Goal: Task Accomplishment & Management: Manage account settings

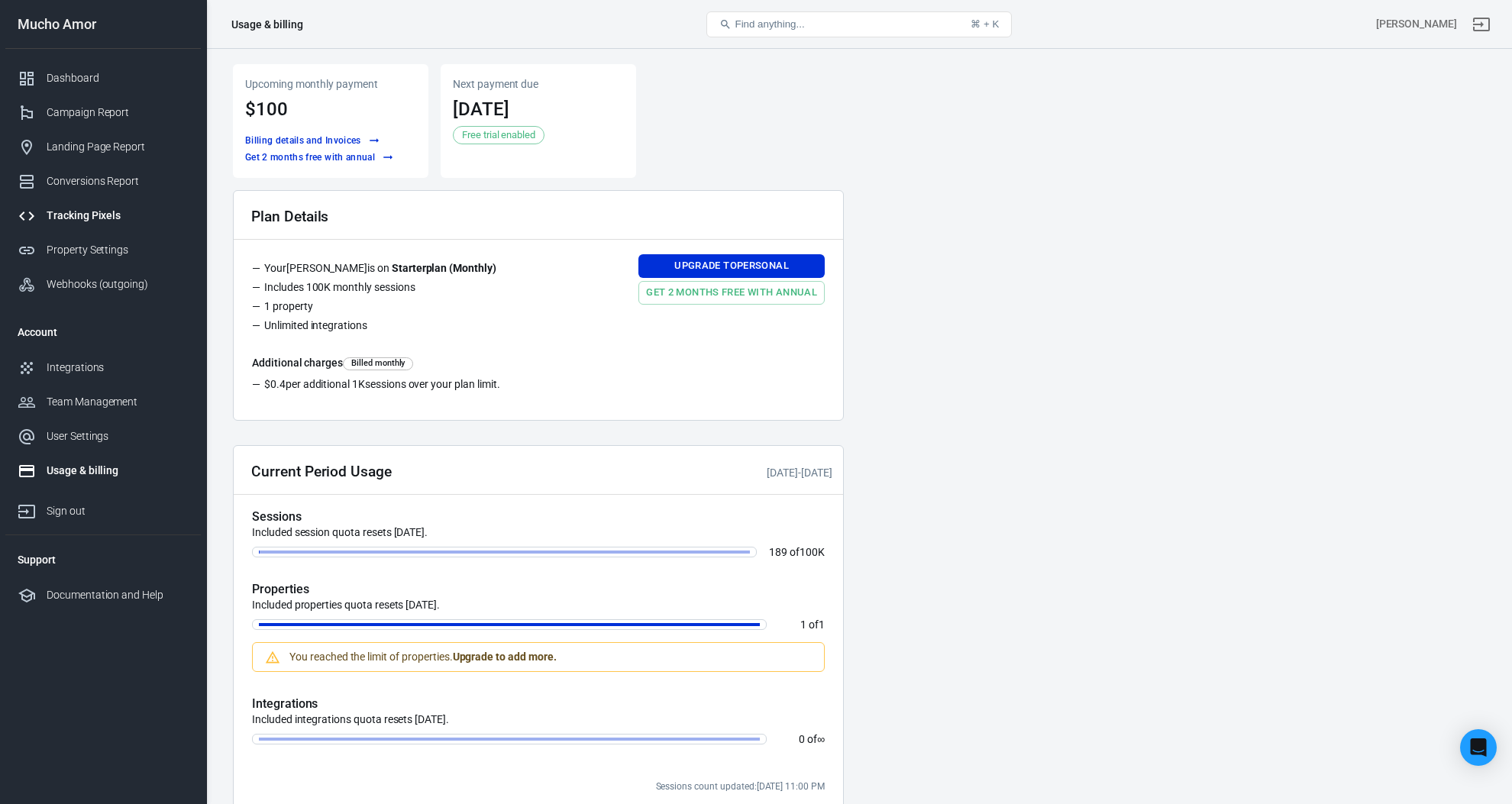
click at [110, 211] on div "Tracking Pixels" at bounding box center [118, 216] width 142 height 16
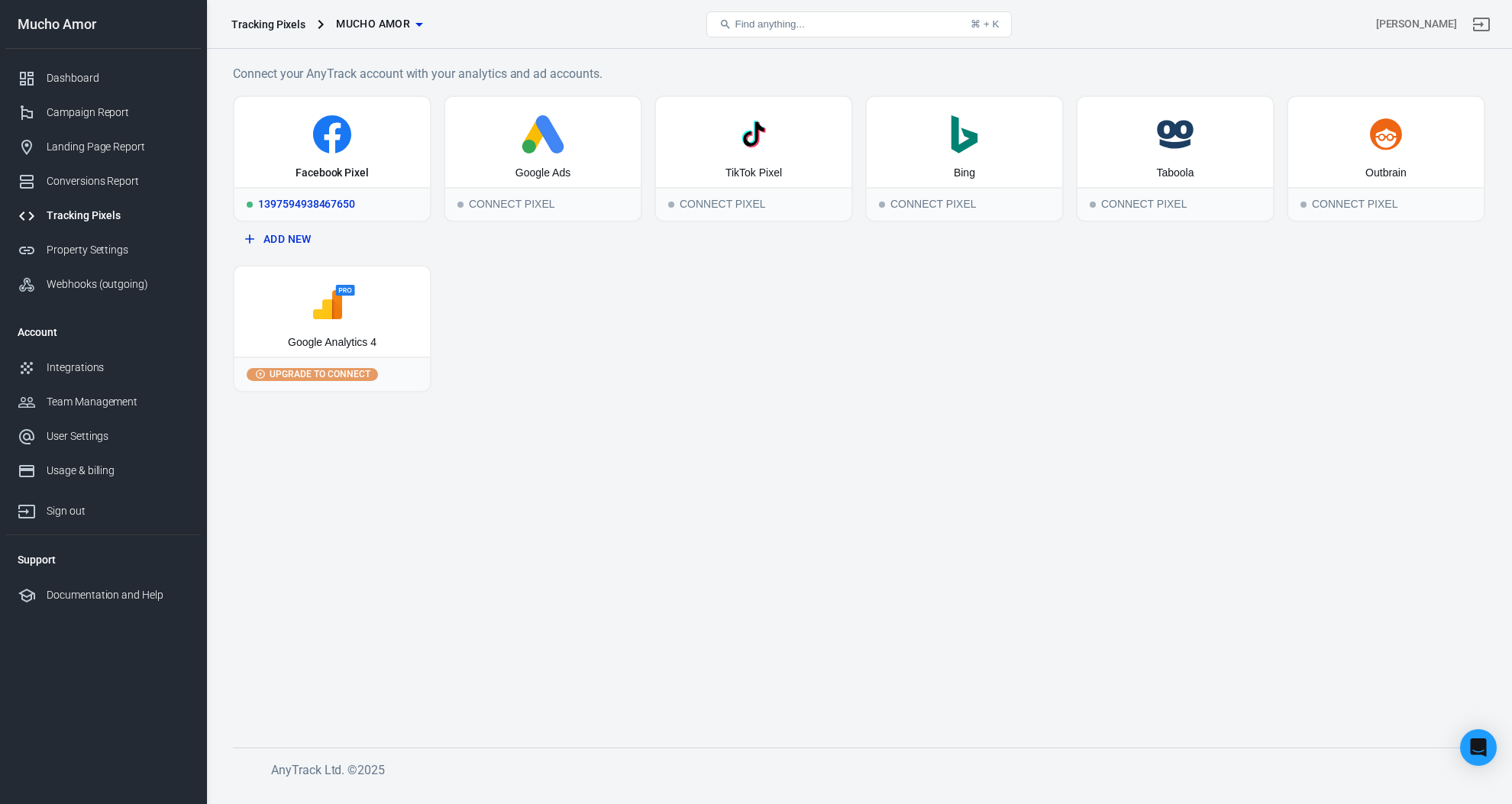
click at [376, 205] on div "1397594938467650" at bounding box center [332, 204] width 195 height 34
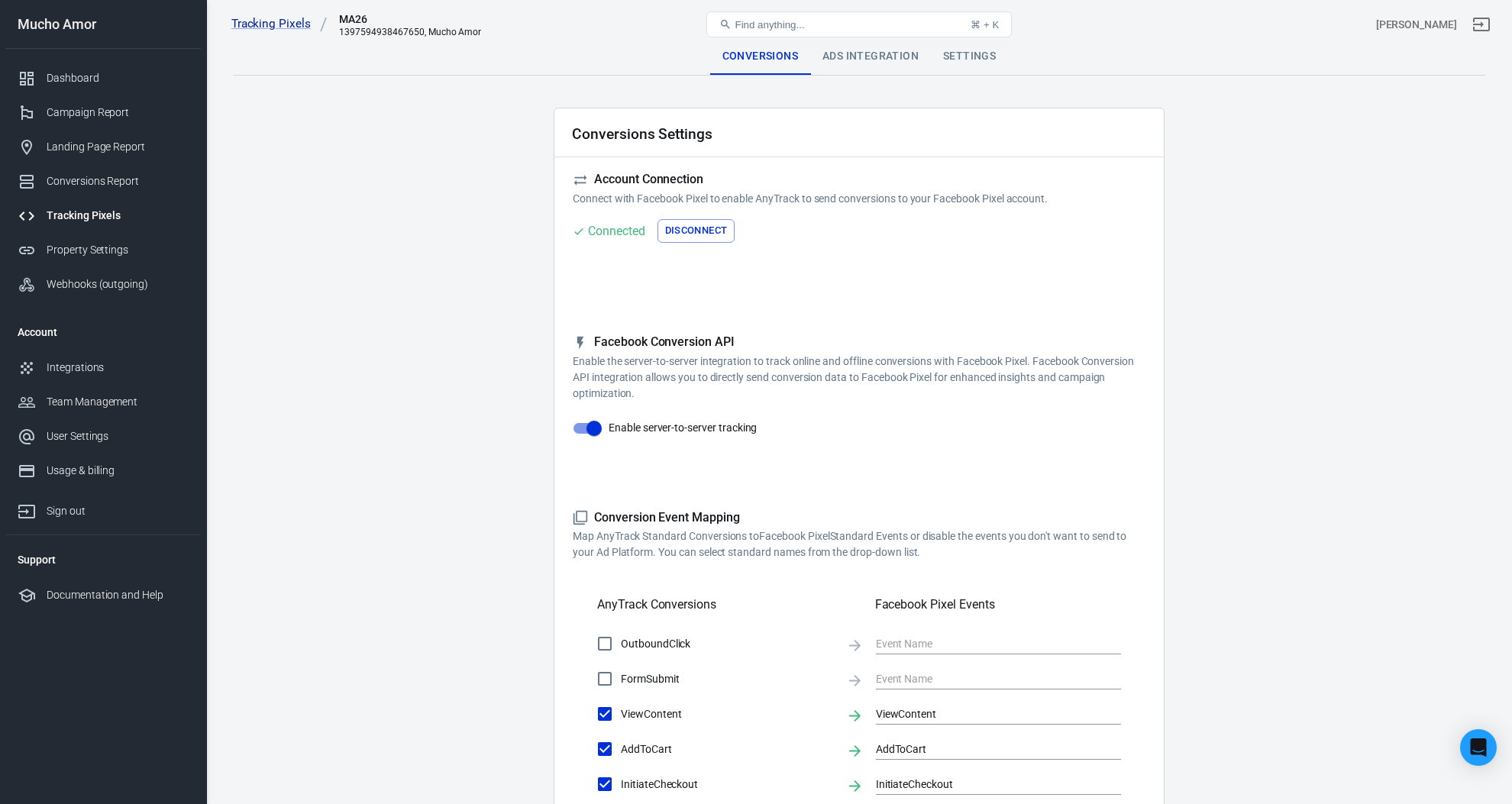
click at [717, 237] on button "Disconnect" at bounding box center [696, 231] width 78 height 23
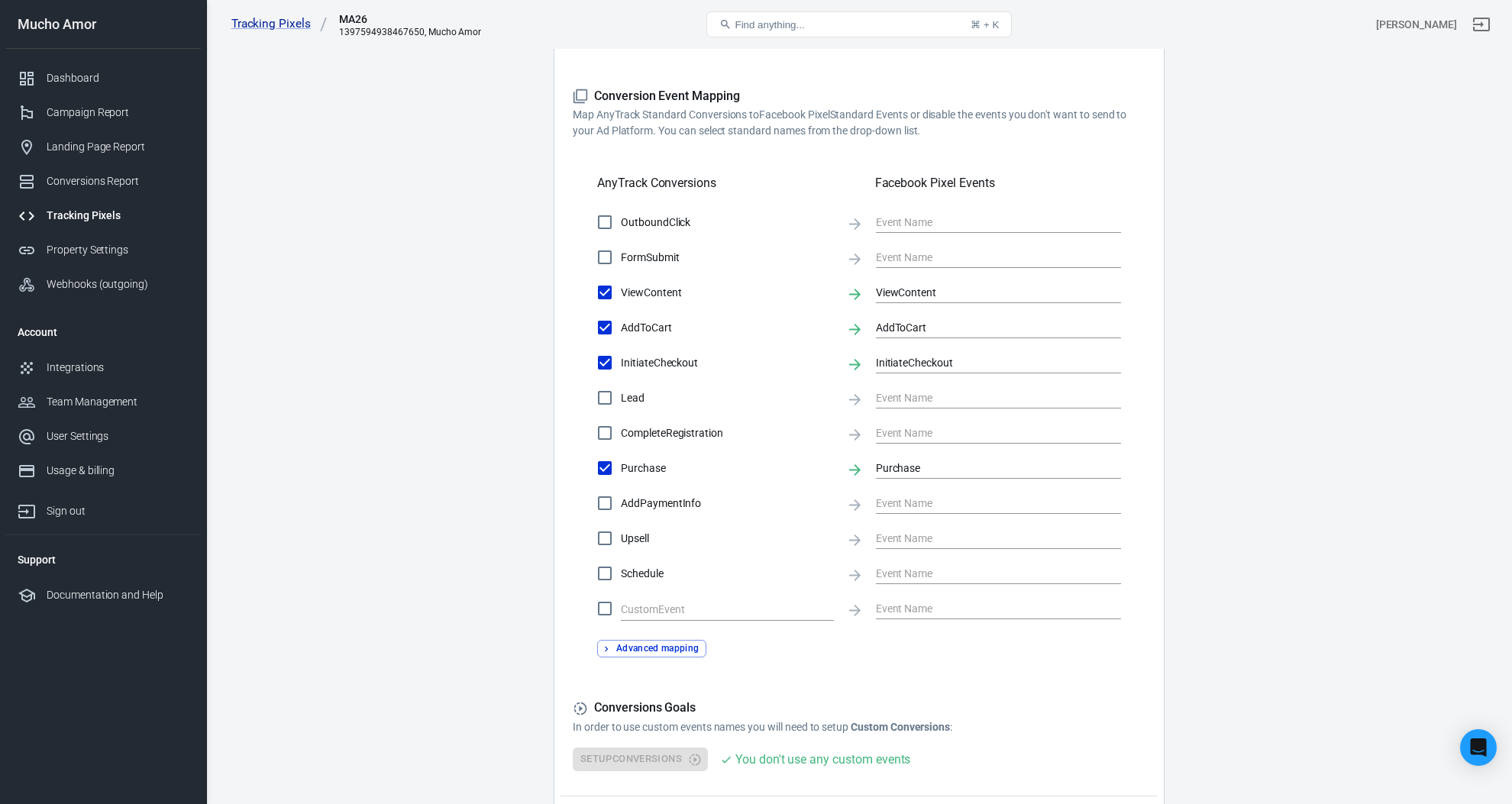
scroll to position [545, 0]
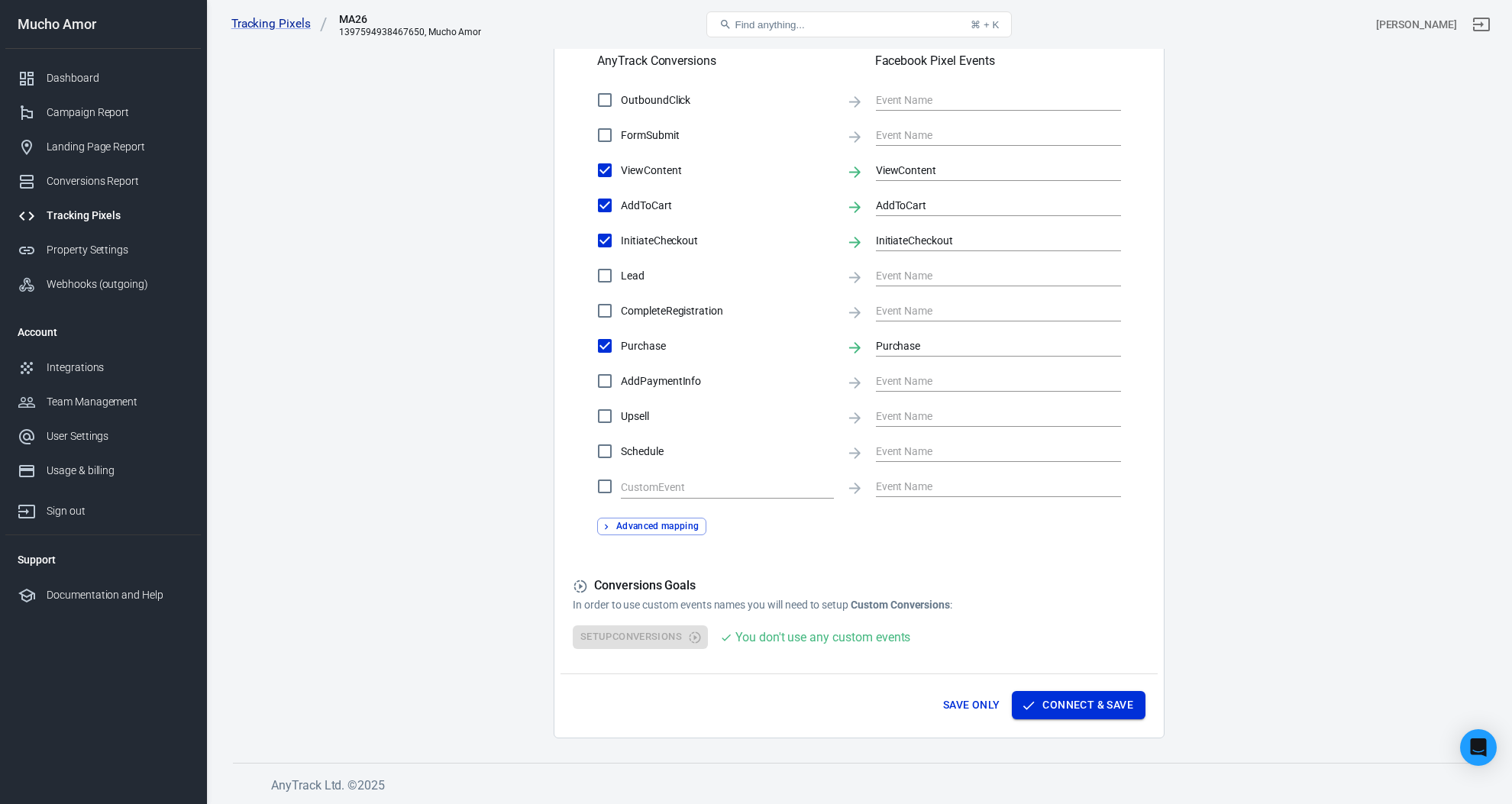
click at [1064, 715] on button "Connect & Save" at bounding box center [1079, 705] width 134 height 28
click at [962, 706] on button "Save Only" at bounding box center [972, 705] width 69 height 28
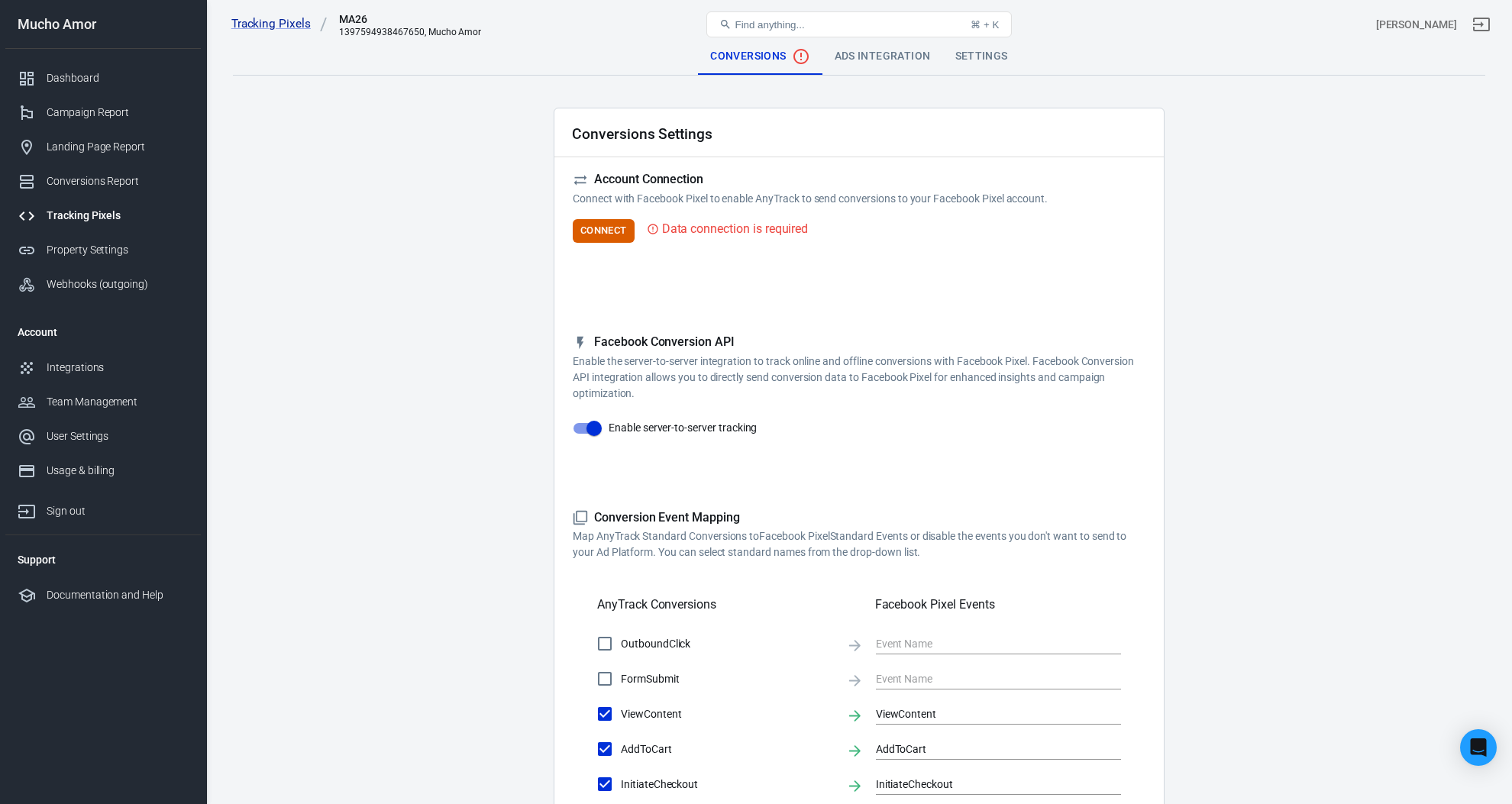
click at [877, 53] on div "Ads Integration" at bounding box center [883, 56] width 121 height 36
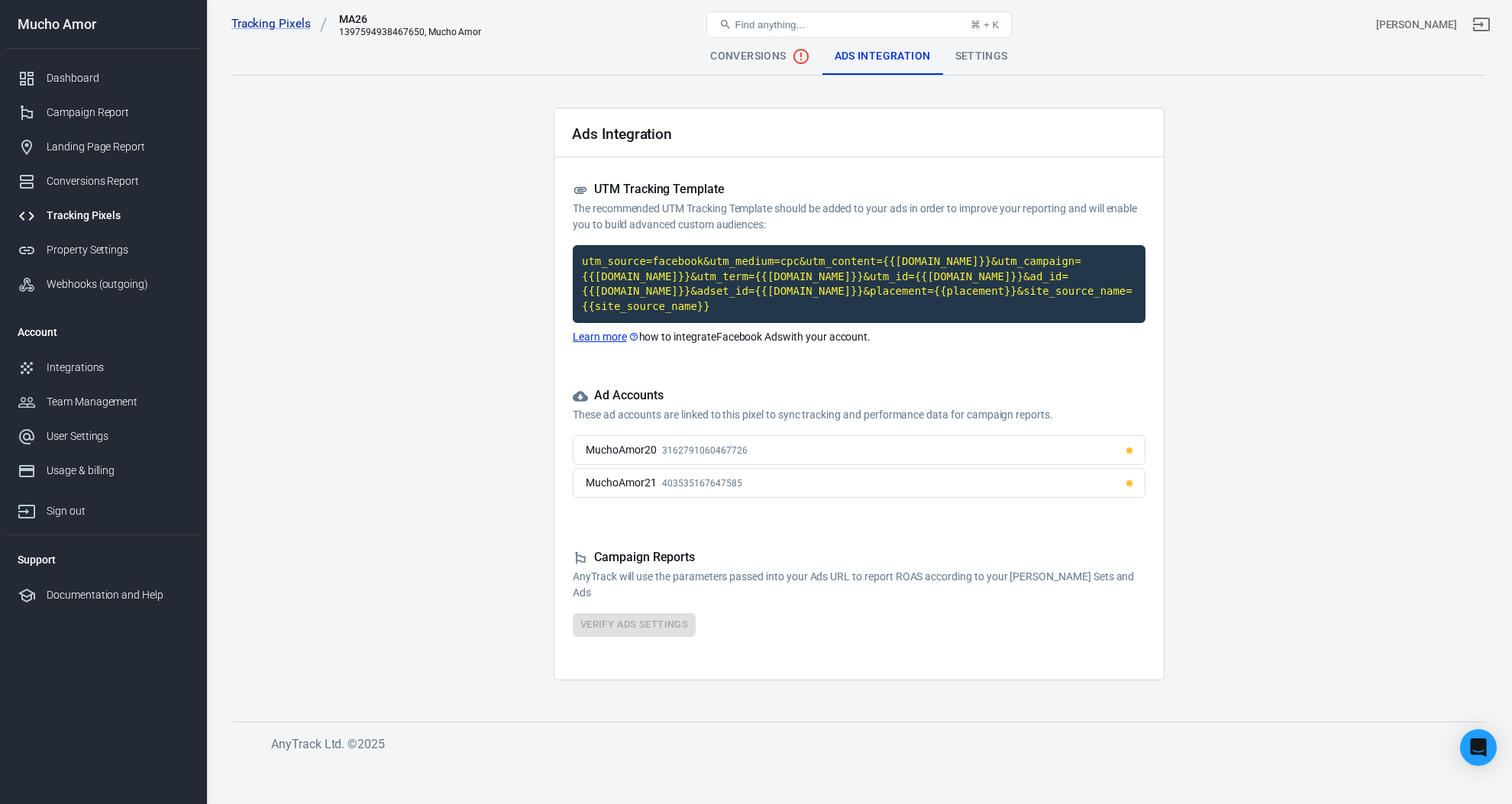
click at [692, 456] on div "MuchoAmor20 3162791060467726" at bounding box center [666, 450] width 162 height 16
click at [682, 485] on span "403535167647585" at bounding box center [702, 483] width 79 height 10
click at [980, 52] on div "Settings" at bounding box center [982, 56] width 77 height 36
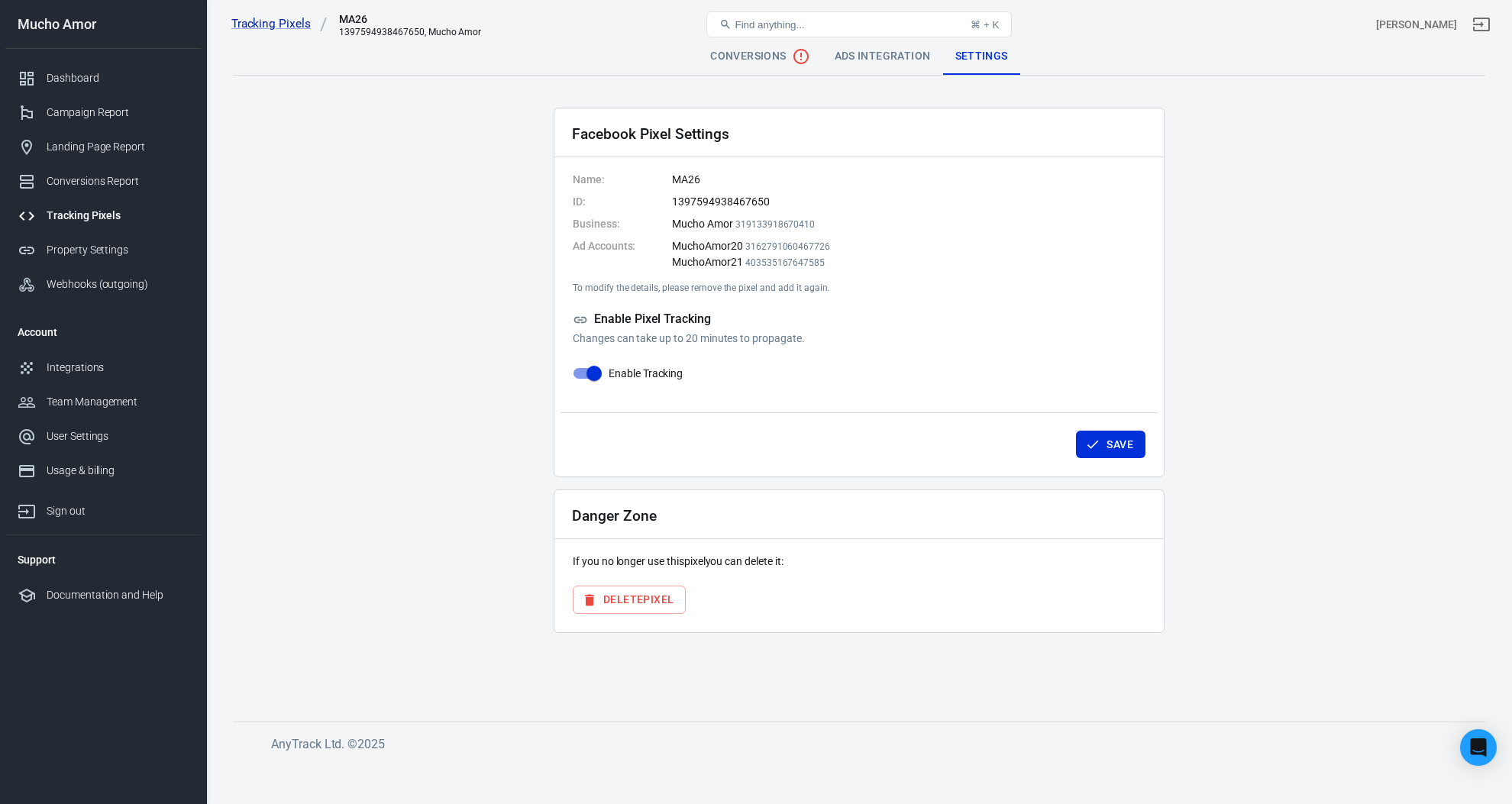
click at [592, 375] on input "Enable Tracking" at bounding box center [594, 373] width 87 height 29
checkbox input "false"
click at [1117, 449] on button "Save" at bounding box center [1110, 444] width 69 height 28
click at [623, 598] on button "Delete Pixel" at bounding box center [629, 599] width 113 height 28
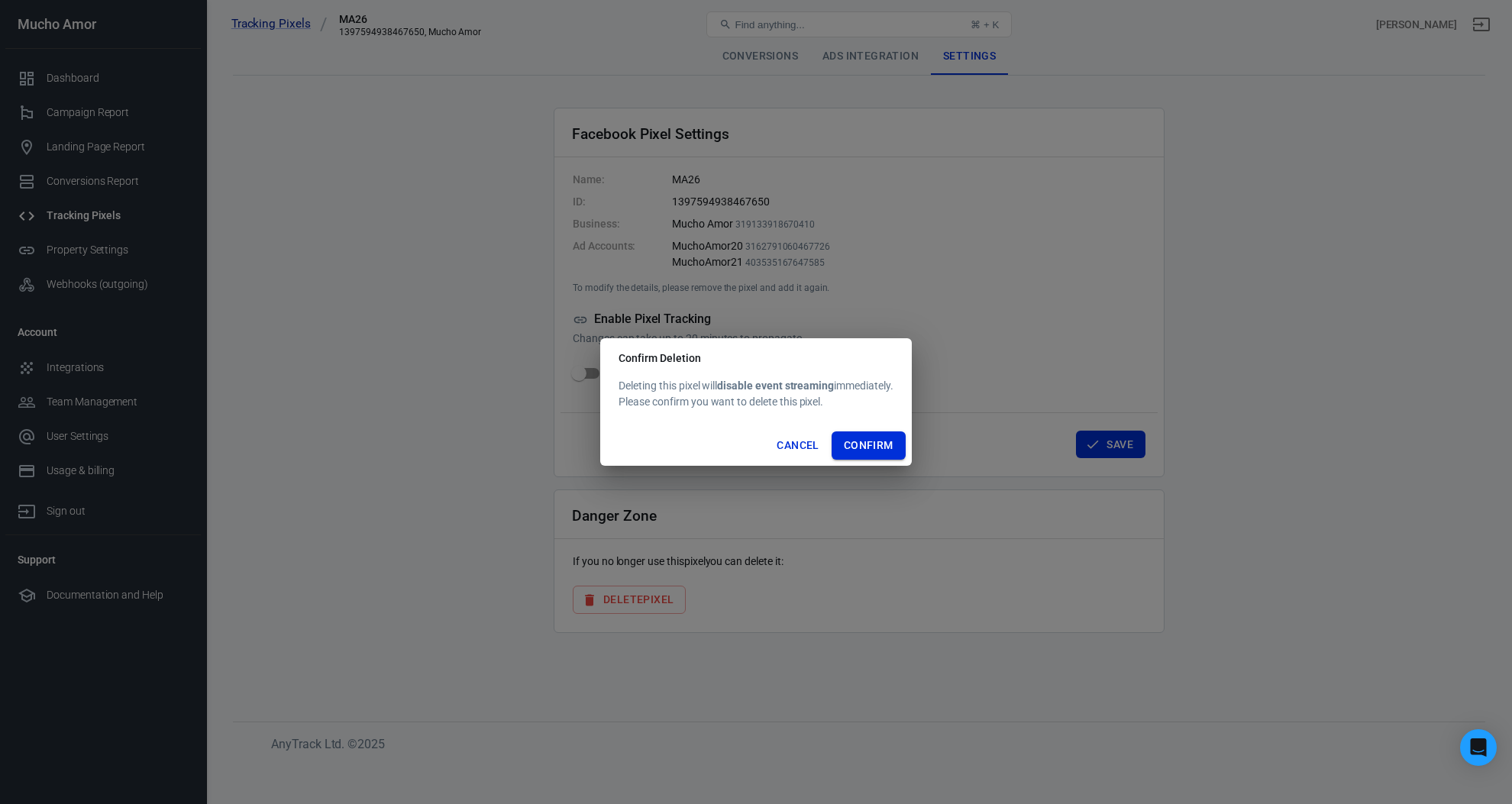
click at [859, 452] on button "Confirm" at bounding box center [868, 445] width 74 height 28
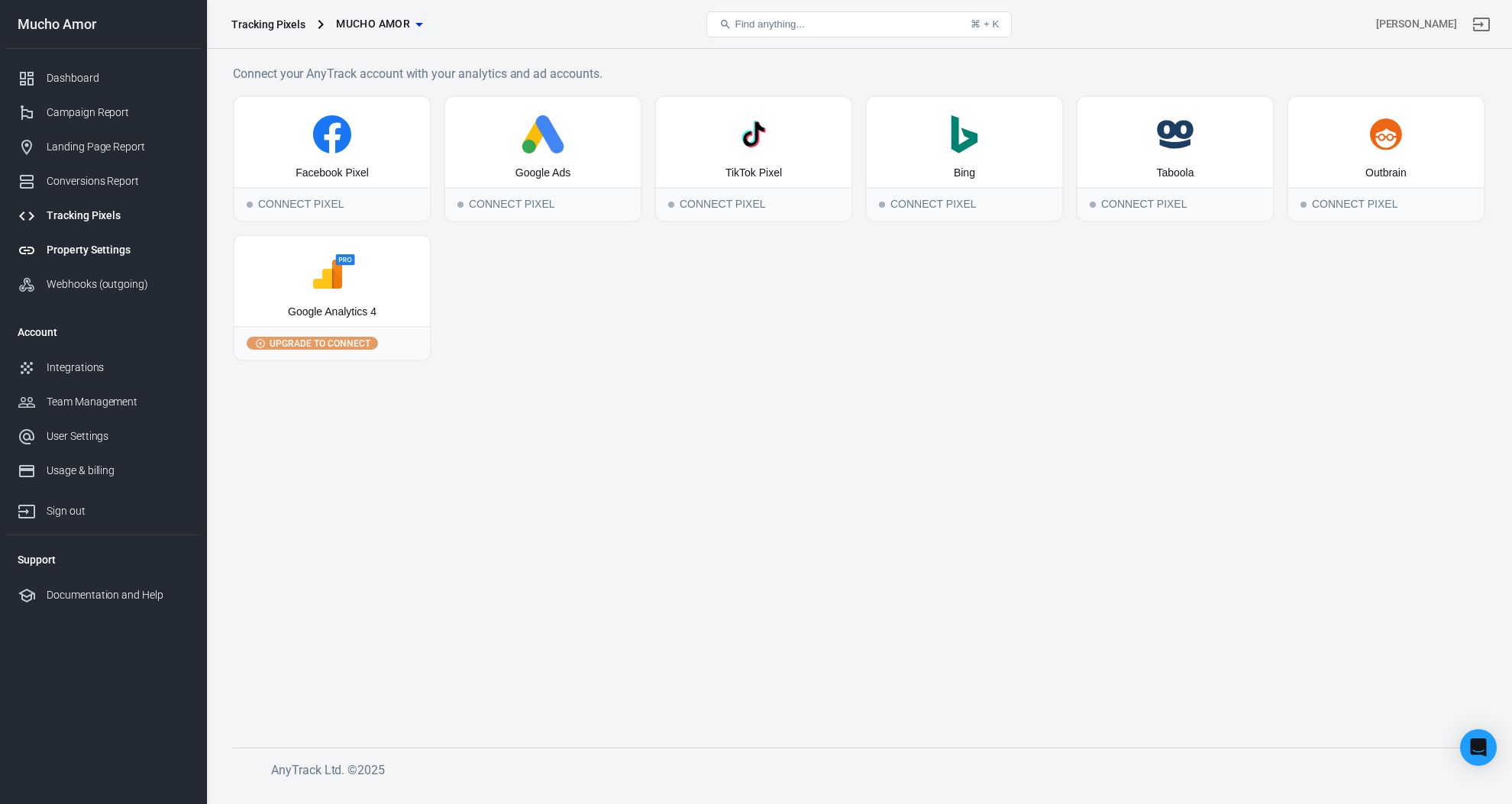
click at [129, 252] on div "Property Settings" at bounding box center [118, 250] width 142 height 16
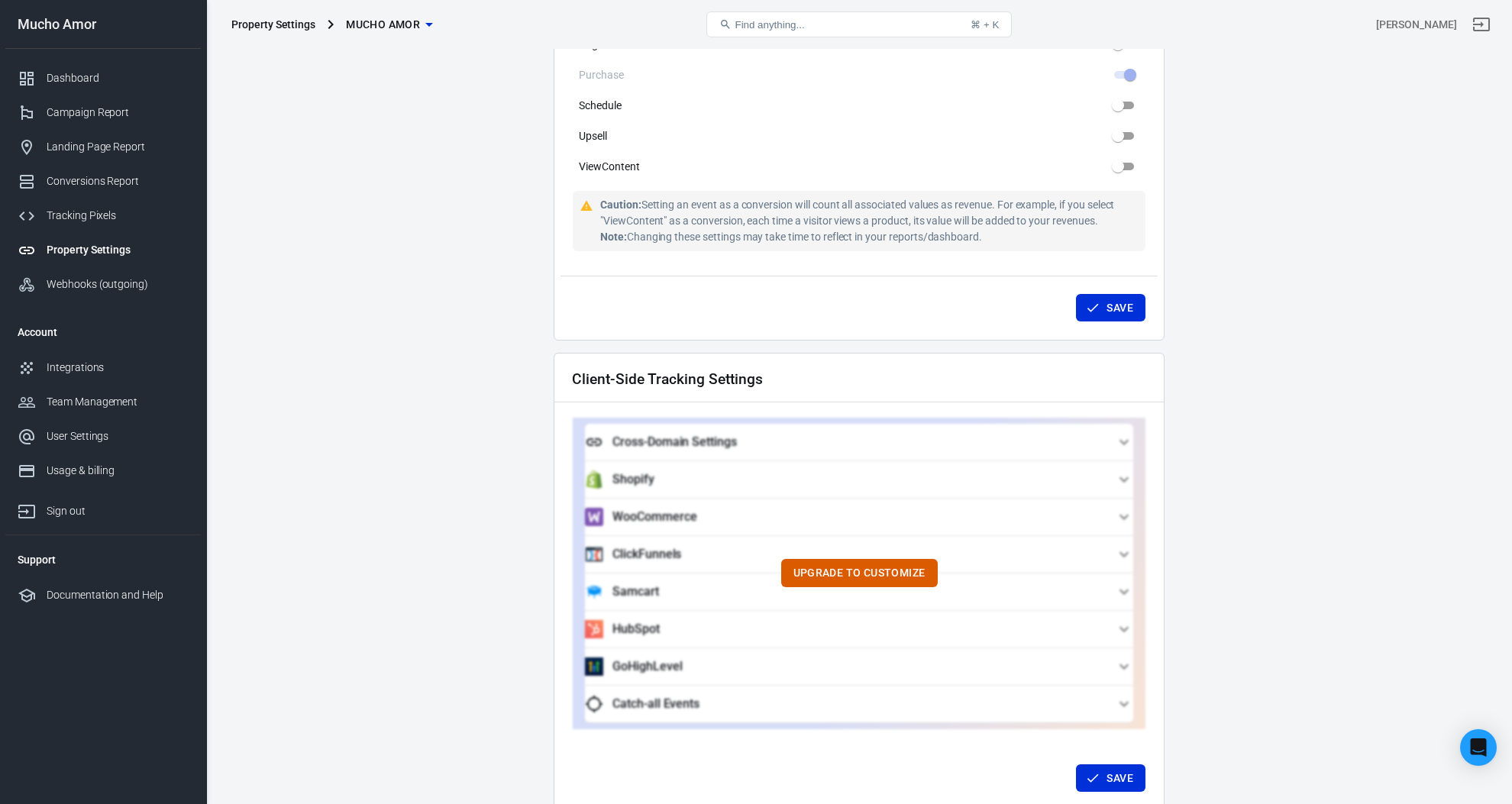
scroll to position [1270, 0]
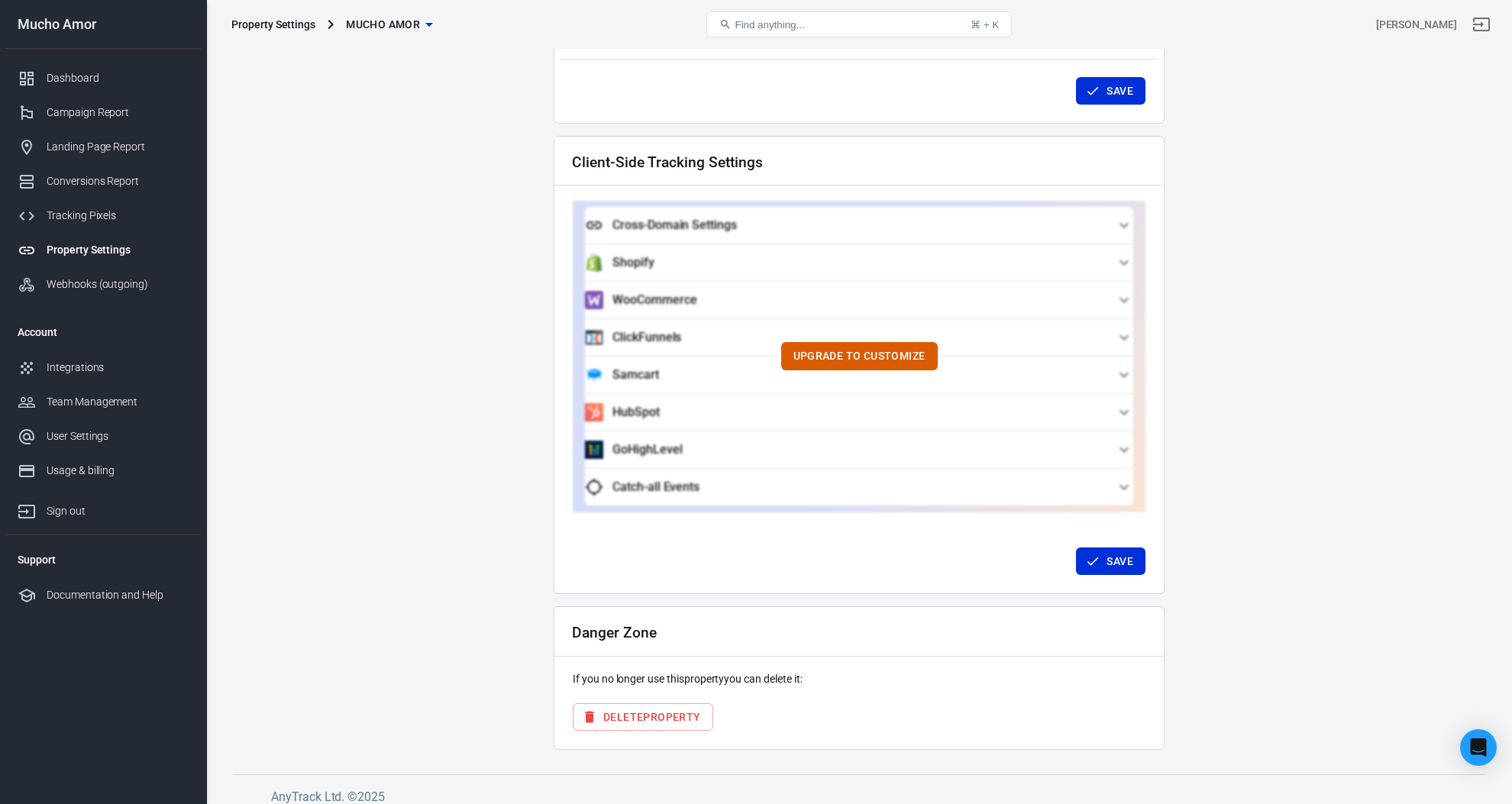
click at [678, 703] on button "Delete Property" at bounding box center [643, 717] width 140 height 28
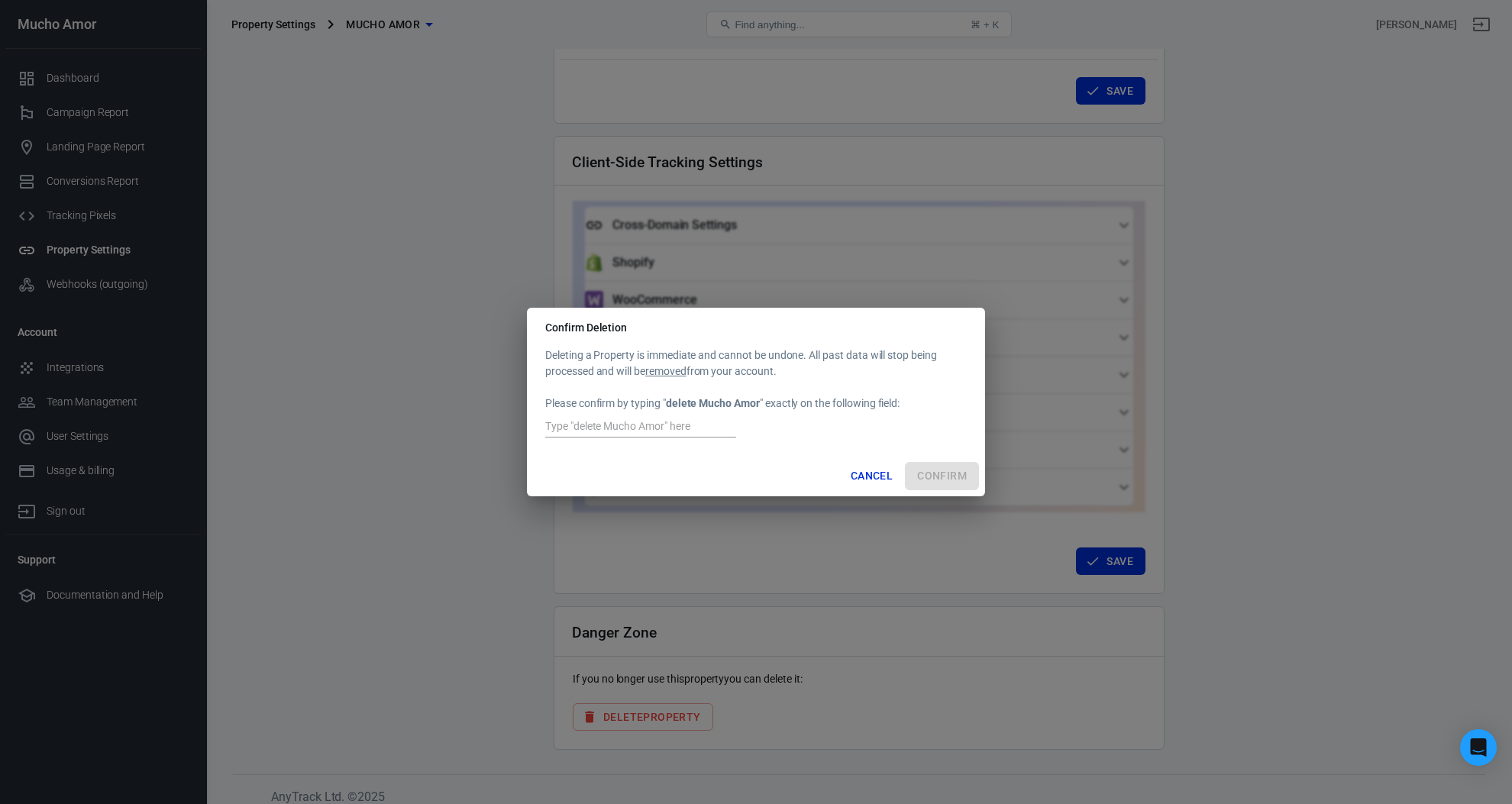
click at [641, 424] on input "text" at bounding box center [640, 427] width 191 height 20
drag, startPoint x: 672, startPoint y: 402, endPoint x: 759, endPoint y: 410, distance: 87.4
click at [759, 410] on div "Deleting a Property is immediate and cannot be undone. All past data will stop …" at bounding box center [756, 394] width 422 height 94
copy strong "delete Mucho Amor"
click at [715, 430] on input "text" at bounding box center [640, 427] width 191 height 20
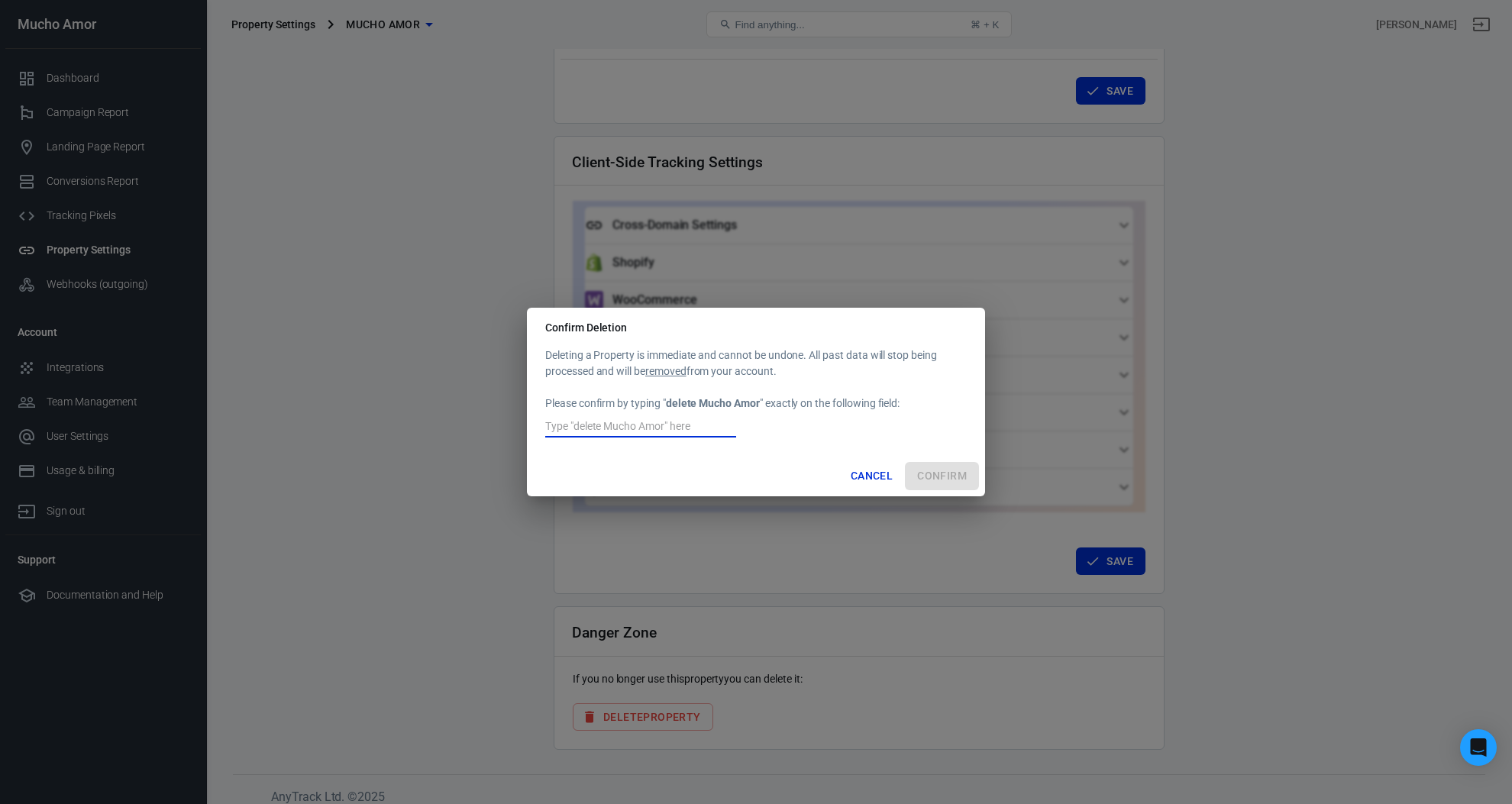
paste input "delete Mucho Amor"
type input "delete Mucho Amor"
click at [951, 469] on button "Confirm" at bounding box center [942, 476] width 74 height 28
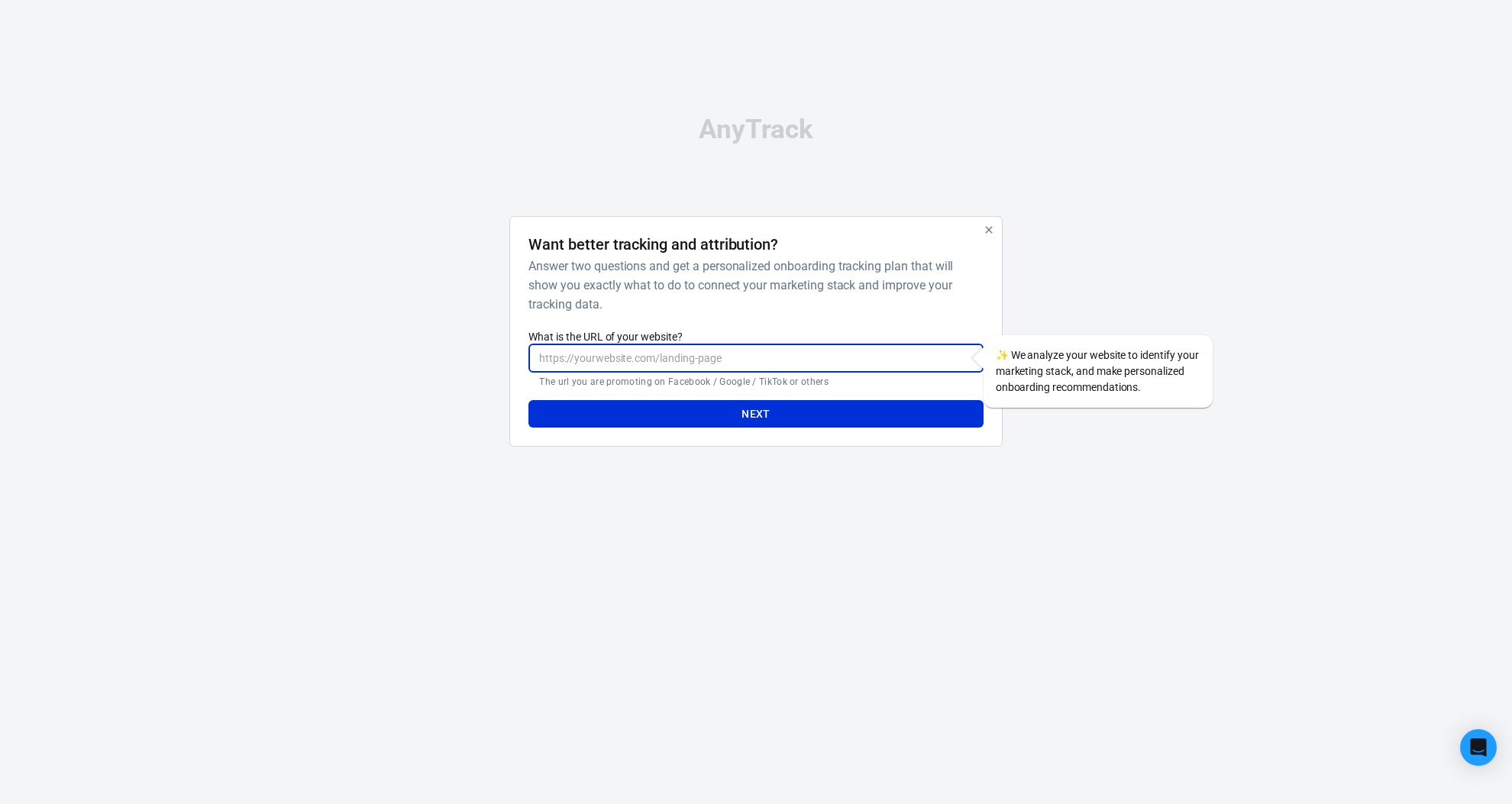
click at [696, 361] on input "What is the URL of your website?" at bounding box center [755, 358] width 454 height 28
type input "[URL][DOMAIN_NAME]"
click at [774, 418] on button "Next" at bounding box center [755, 414] width 454 height 28
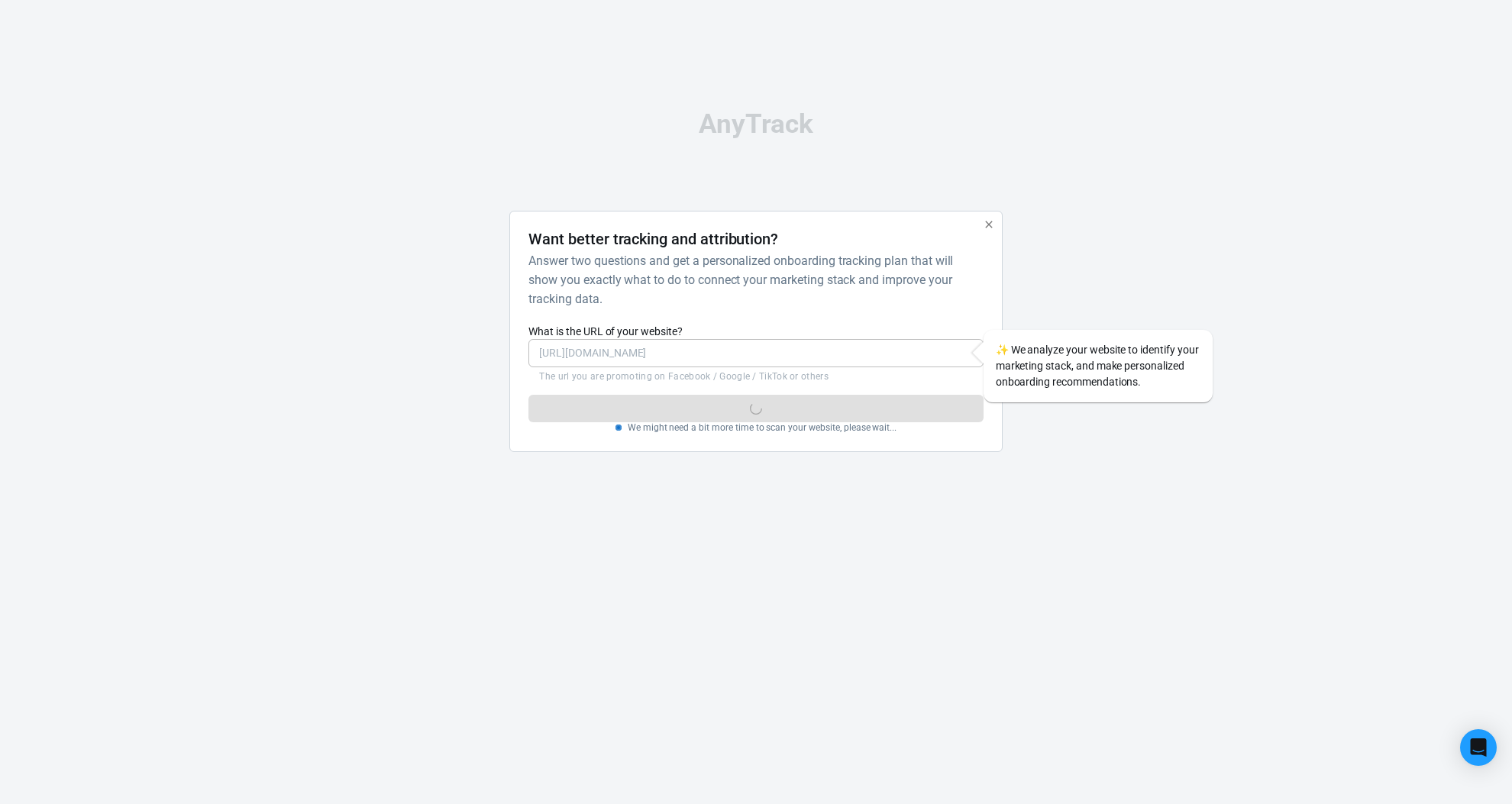
click at [991, 225] on icon "button" at bounding box center [989, 224] width 12 height 12
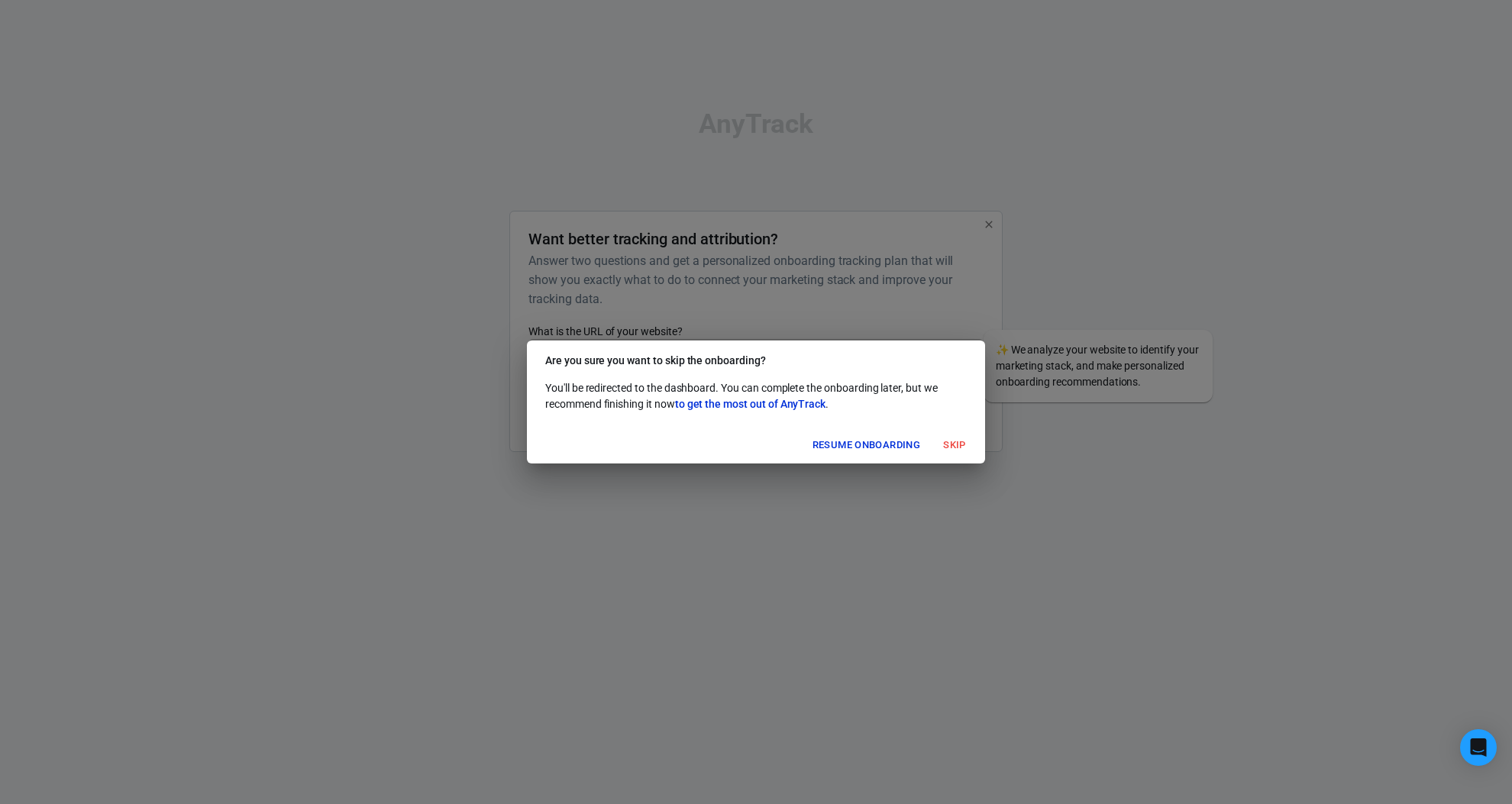
click at [887, 444] on button "Resume onboarding" at bounding box center [866, 445] width 115 height 23
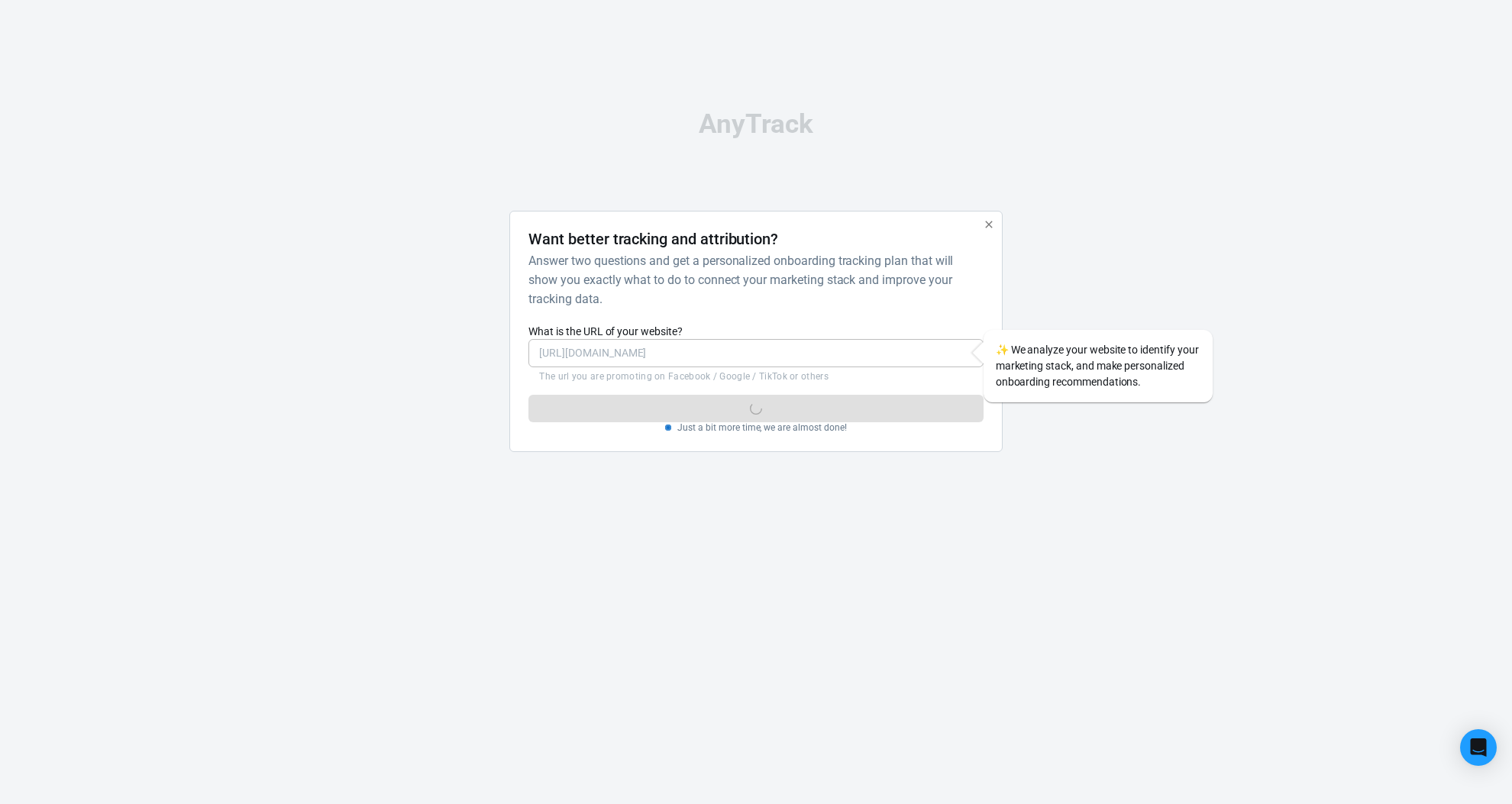
click at [990, 219] on icon "button" at bounding box center [989, 224] width 12 height 12
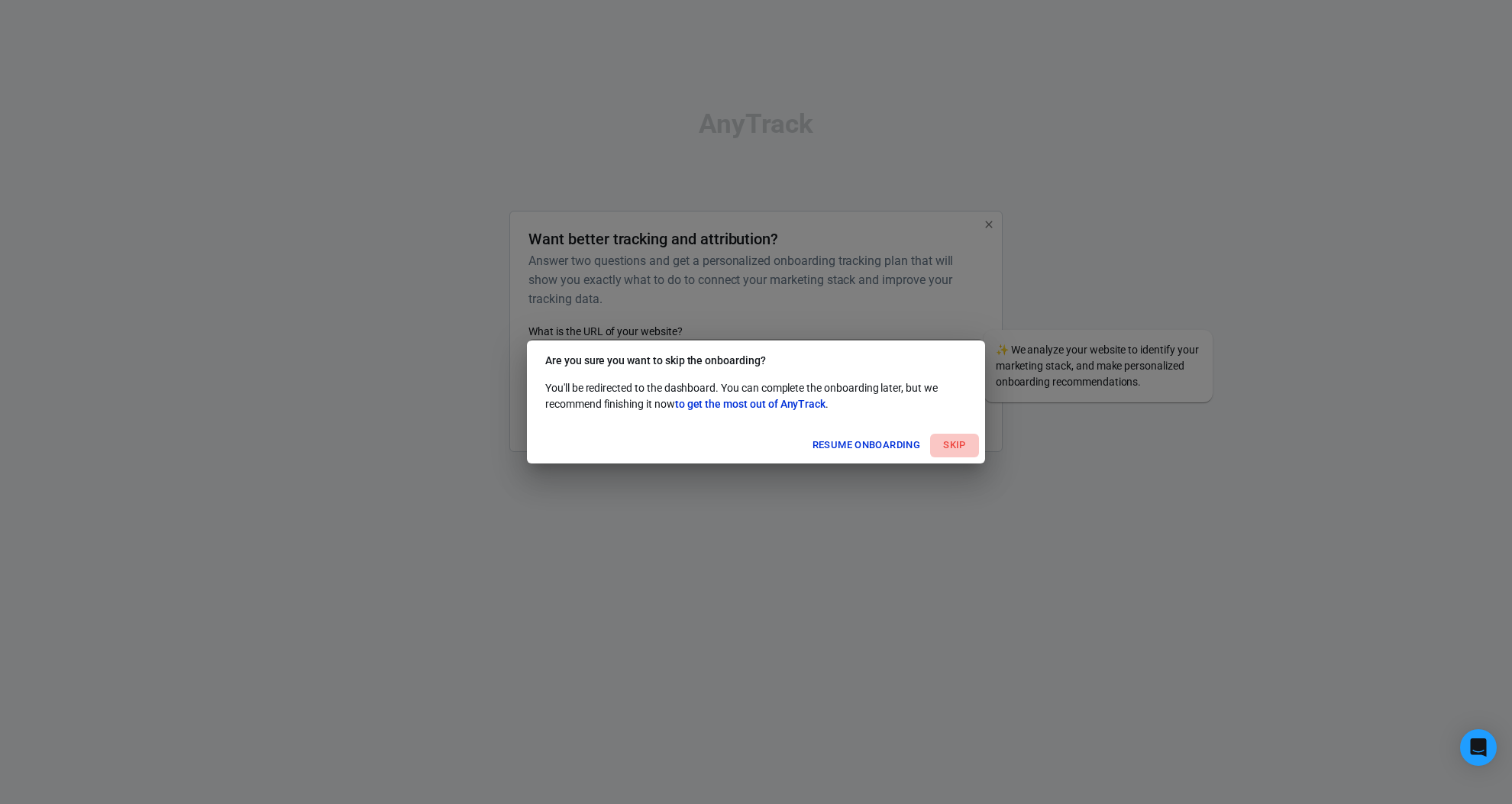
click at [958, 444] on button "Skip" at bounding box center [954, 445] width 49 height 23
